Goal: Task Accomplishment & Management: Manage account settings

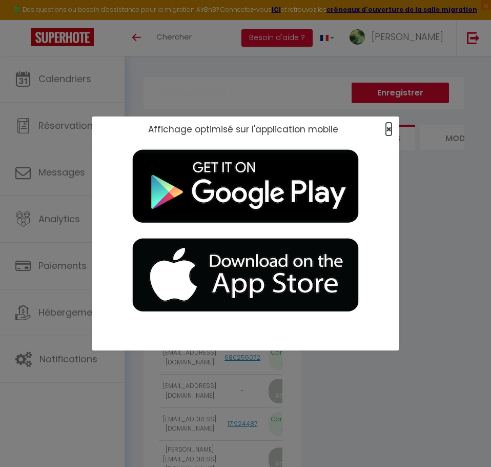
click at [390, 129] on span "×" at bounding box center [389, 129] width 6 height 13
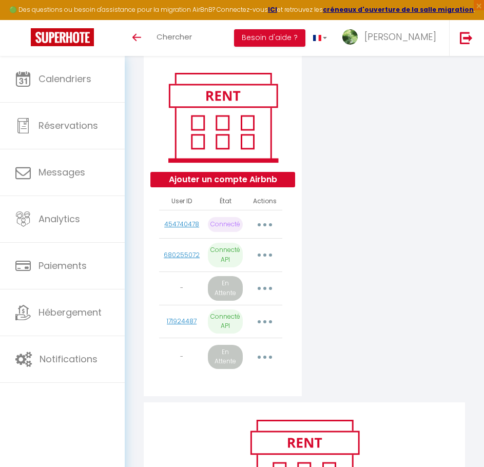
scroll to position [0, 72]
click at [196, 325] on link "171924487" at bounding box center [182, 320] width 30 height 9
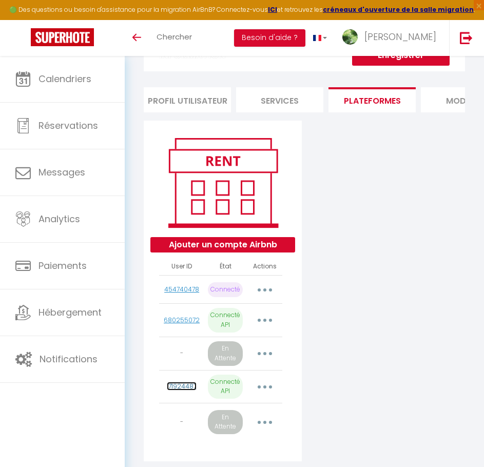
scroll to position [0, 0]
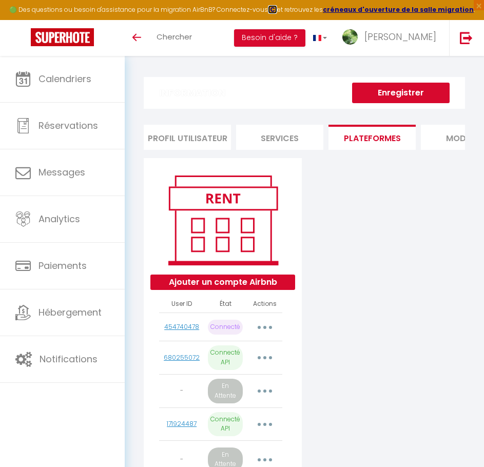
click at [277, 9] on strong "ICI" at bounding box center [272, 9] width 9 height 9
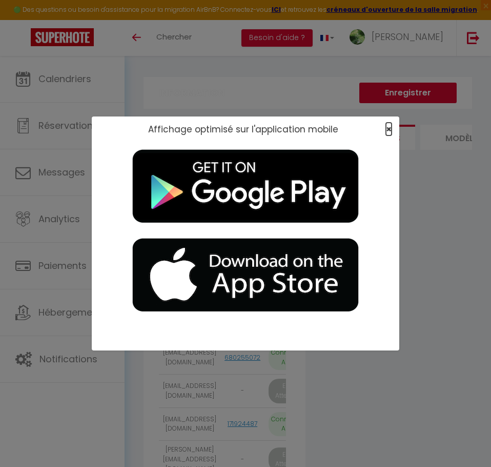
drag, startPoint x: 389, startPoint y: 127, endPoint x: 466, endPoint y: 123, distance: 77.0
click at [390, 127] on span "×" at bounding box center [389, 129] width 6 height 13
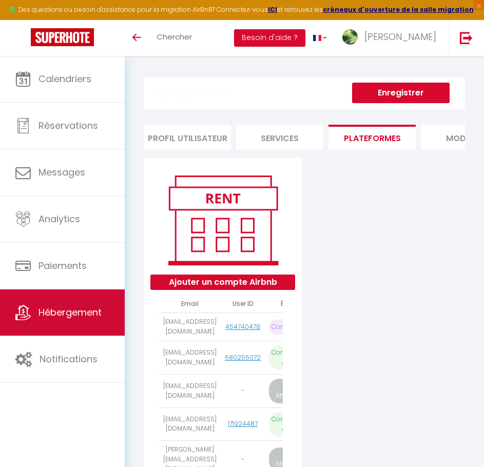
click at [67, 305] on link "Hébergement" at bounding box center [62, 312] width 125 height 46
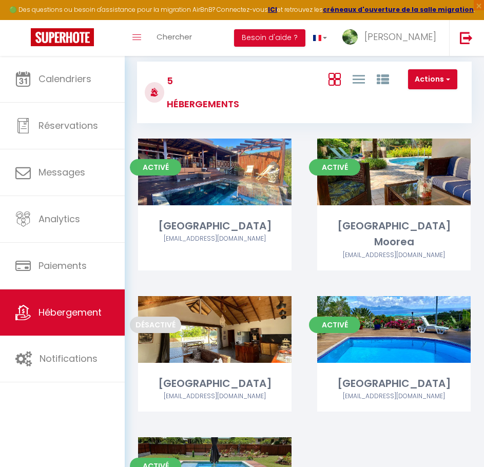
scroll to position [154, 0]
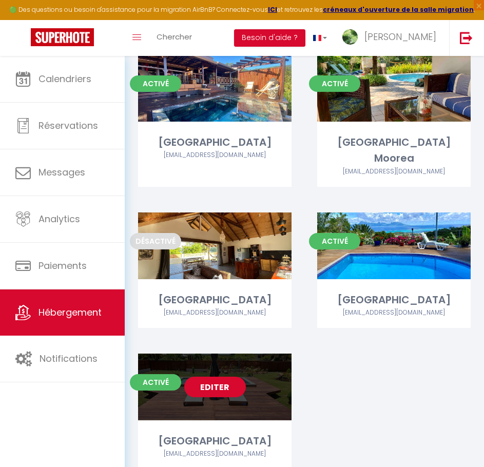
click at [216, 376] on link "Editer" at bounding box center [215, 386] width 62 height 21
click at [222, 376] on link "Editer" at bounding box center [215, 386] width 62 height 21
click at [203, 376] on link "Editer" at bounding box center [215, 386] width 62 height 21
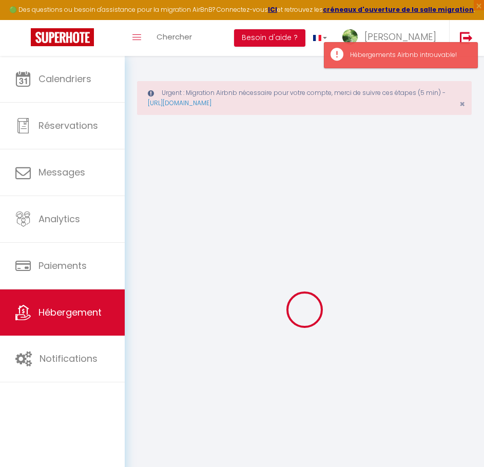
select select "villa"
select select "11914"
select select "13796"
select select
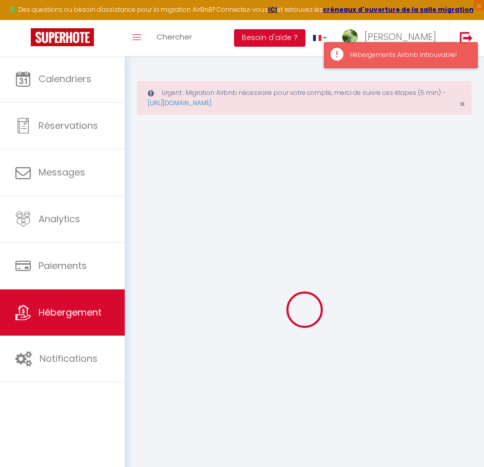
select select
checkbox input "false"
checkbox input "true"
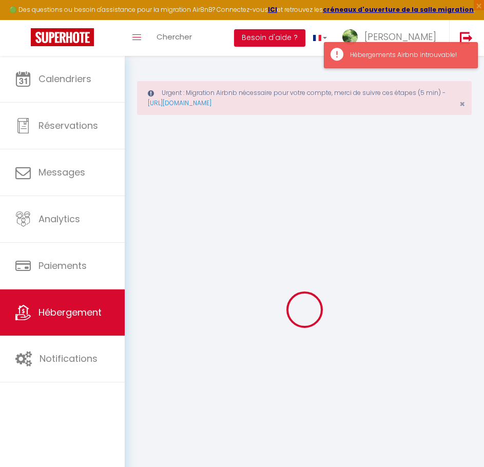
checkbox input "true"
checkbox input "false"
select select
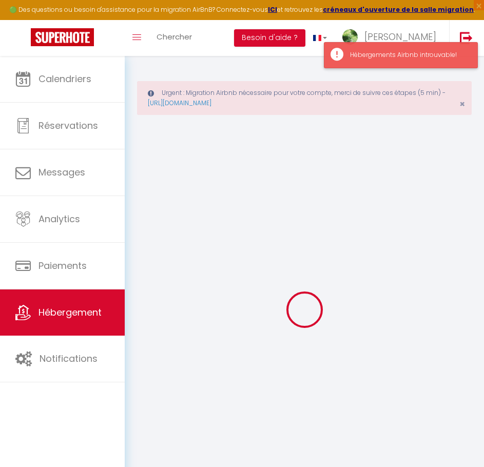
select select
checkbox input "false"
checkbox input "true"
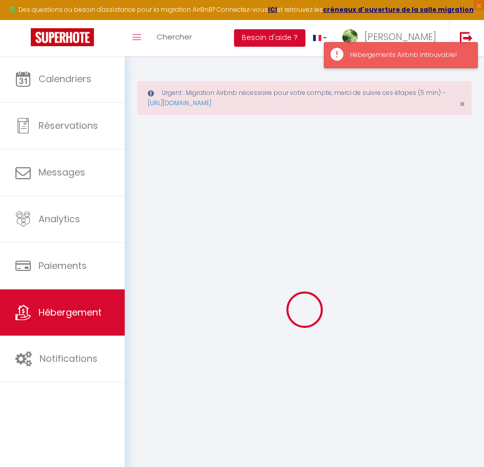
checkbox input "false"
checkbox input "true"
checkbox input "false"
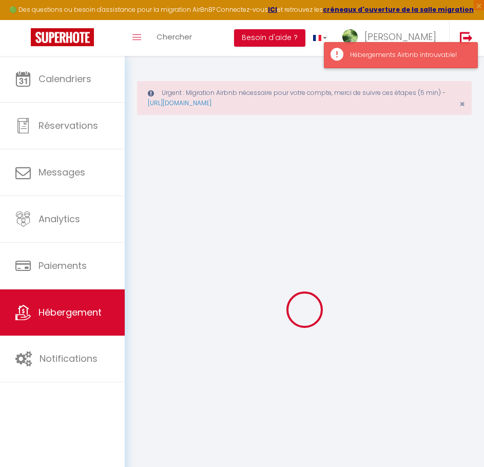
select select "15:00"
select select
select select "10:00"
select select "30"
select select "15"
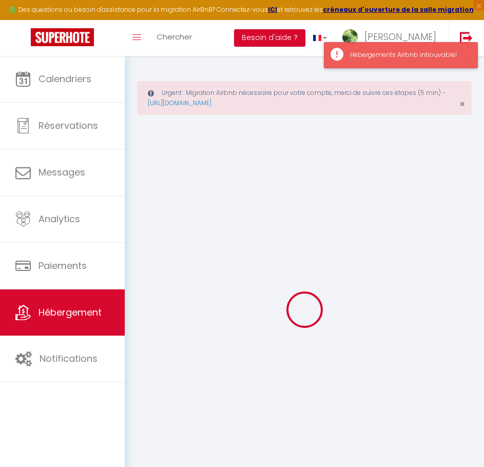
select select
checkbox input "false"
checkbox input "true"
checkbox input "false"
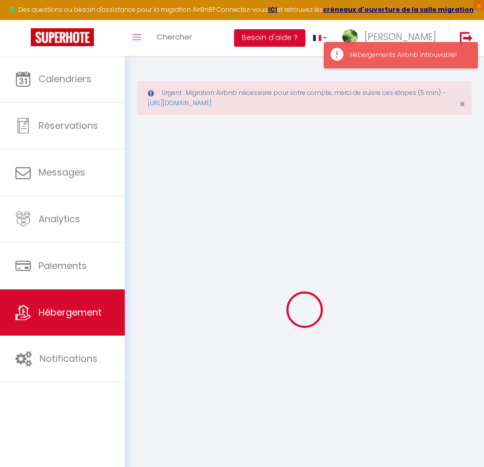
select select
checkbox input "false"
checkbox input "true"
checkbox input "false"
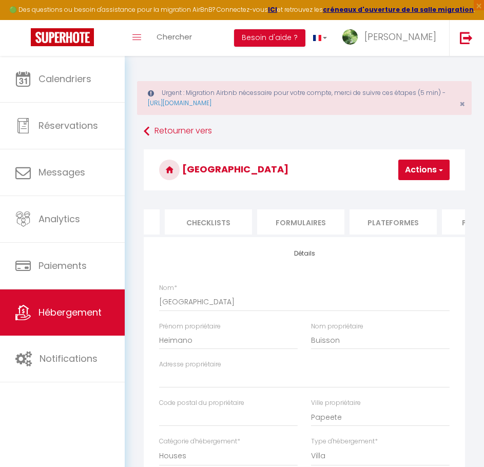
scroll to position [0, 369]
click at [359, 220] on li "Plateformes" at bounding box center [371, 221] width 87 height 25
select select
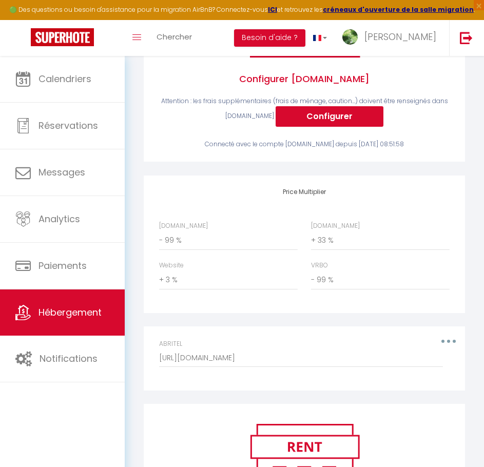
scroll to position [718, 0]
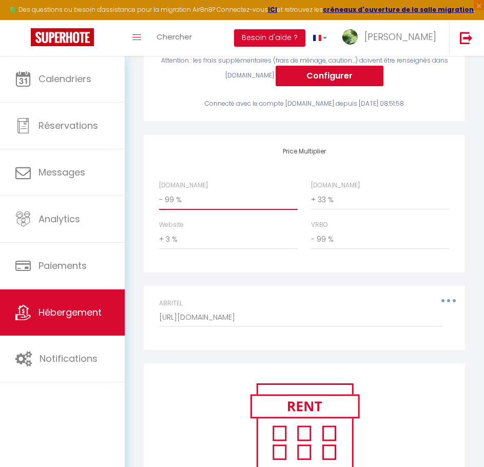
click at [194, 207] on select "0 + 1 % + 2 % + 3 % + 4 % + 5 % + 6 % + 7 % + 8 % + 9 %" at bounding box center [228, 199] width 138 height 19
drag, startPoint x: 239, startPoint y: 271, endPoint x: 231, endPoint y: 270, distance: 7.2
click at [239, 271] on div "Price Multiplier [DOMAIN_NAME] 0 + 1 % + 2 % + 3 % + 4 % + 5 % + 6 % + 7 %" at bounding box center [304, 203] width 321 height 137
click at [198, 208] on select "0 + 1 % + 2 % + 3 % + 4 % + 5 % + 6 % + 7 % + 8 % + 9 %" at bounding box center [228, 199] width 138 height 19
click at [217, 206] on select "0 + 1 % + 2 % + 3 % + 4 % + 5 % + 6 % + 7 % + 8 % + 9 %" at bounding box center [228, 199] width 138 height 19
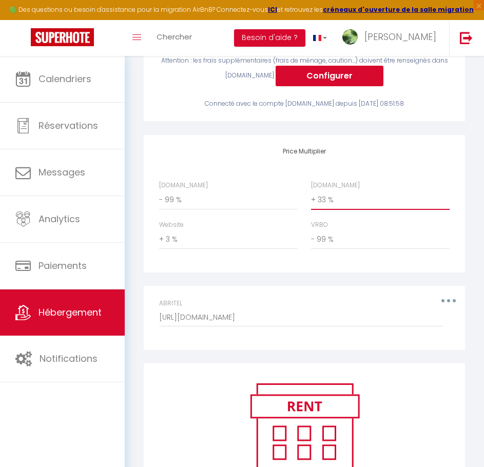
click at [343, 205] on select "0 + 1 % + 2 % + 3 % + 4 % + 5 % + 6 % + 7 % + 8 % + 9 %" at bounding box center [380, 199] width 138 height 19
click at [340, 206] on select "0 + 1 % + 2 % + 3 % + 4 % + 5 % + 6 % + 7 % + 8 % + 9 %" at bounding box center [380, 199] width 138 height 19
